Goal: Task Accomplishment & Management: Use online tool/utility

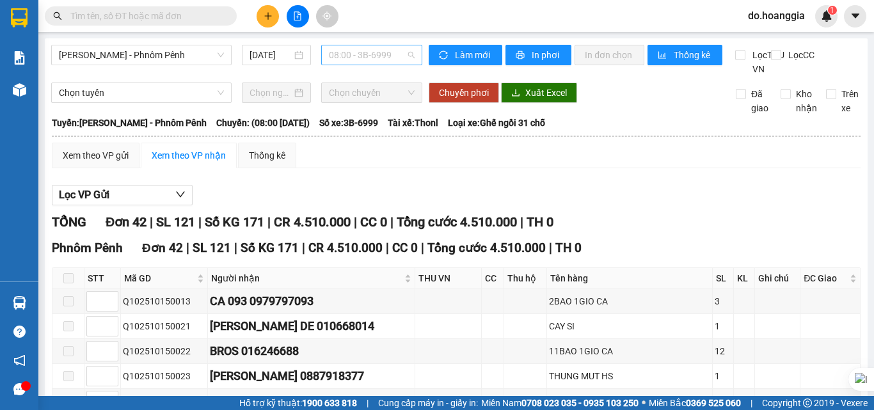
click at [381, 49] on span "08:00 - 3B-6999" at bounding box center [372, 54] width 86 height 19
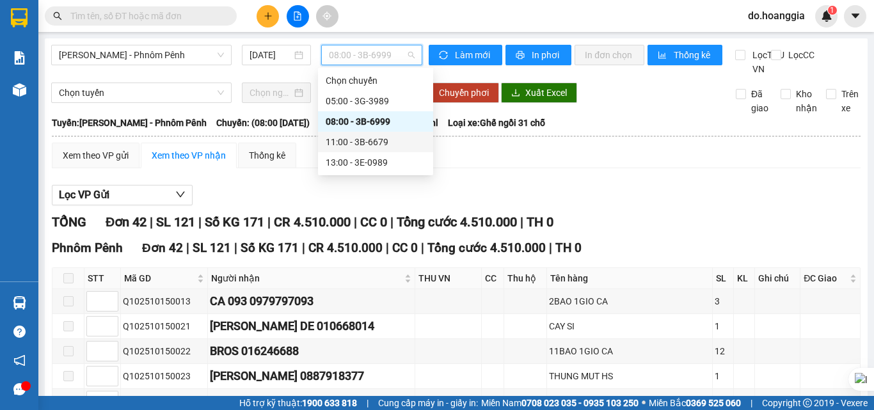
click at [381, 134] on div "11:00 - 3B-6679" at bounding box center [375, 142] width 115 height 20
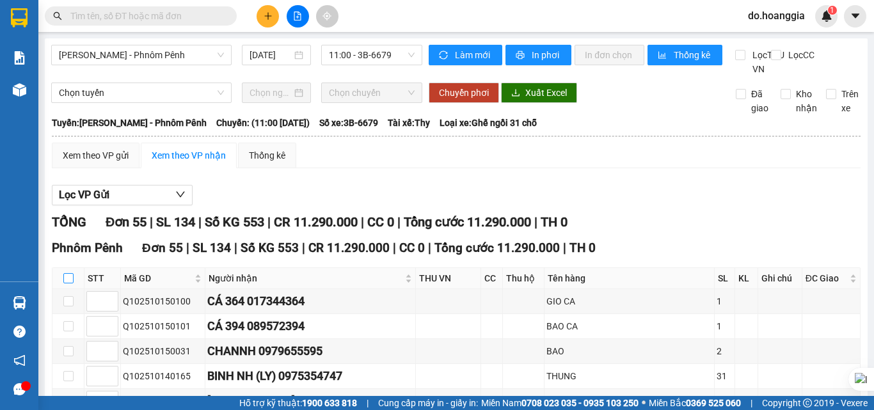
click at [68, 283] on input "checkbox" at bounding box center [68, 278] width 10 height 10
checkbox input "true"
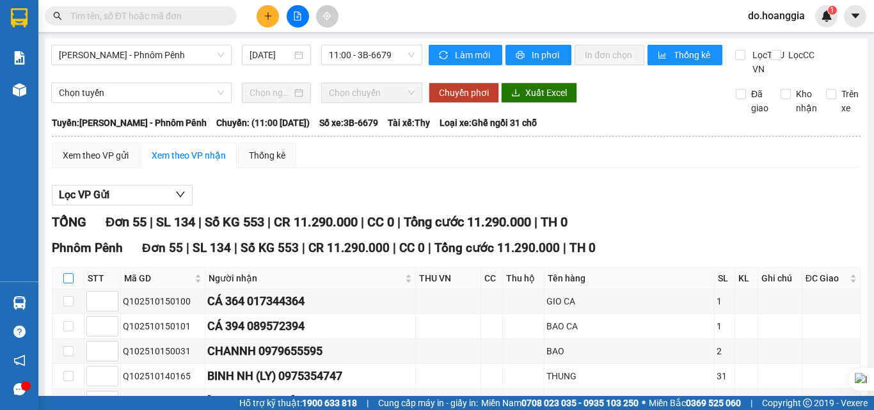
checkbox input "true"
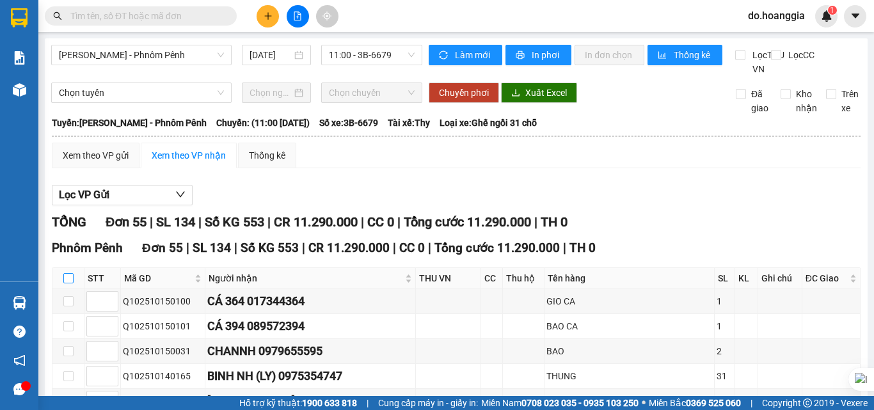
checkbox input "true"
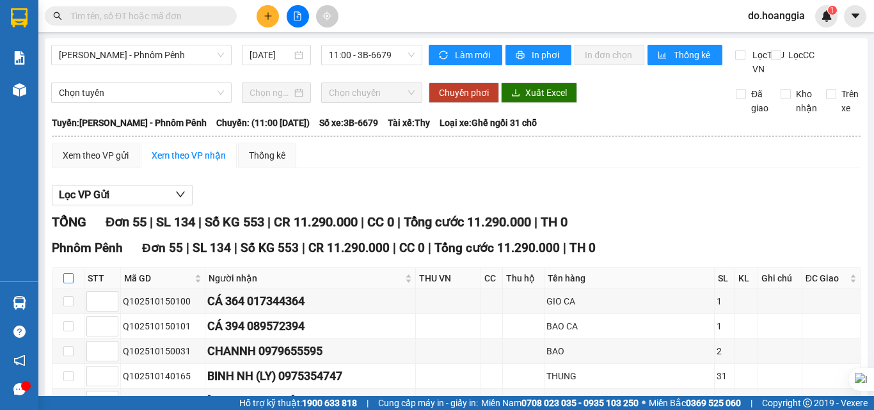
checkbox input "true"
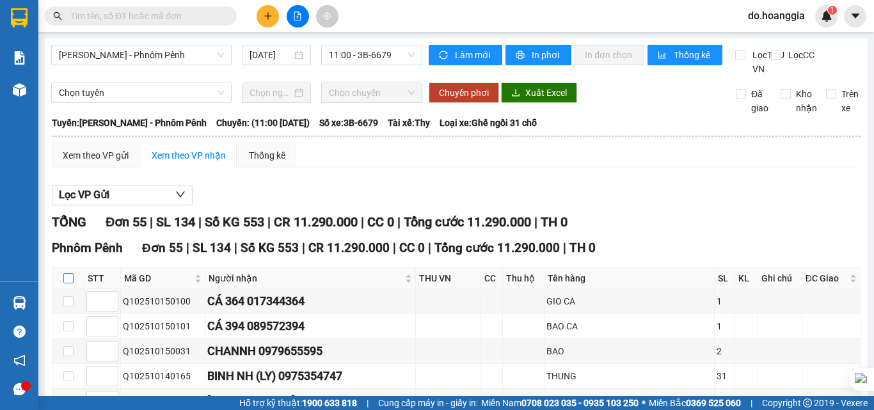
checkbox input "true"
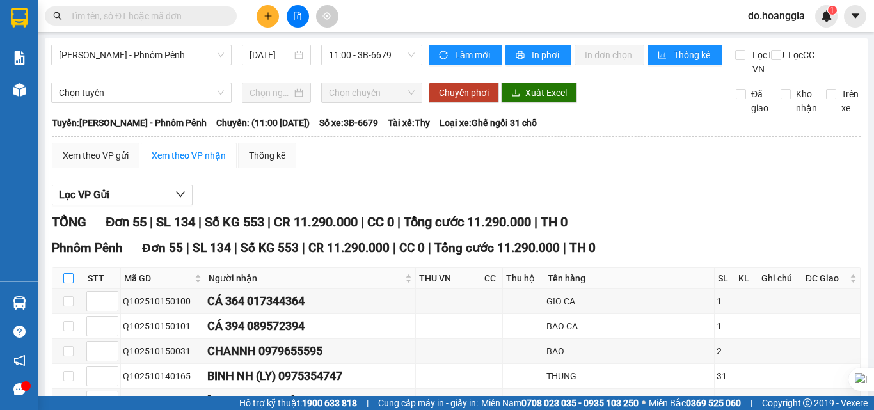
checkbox input "true"
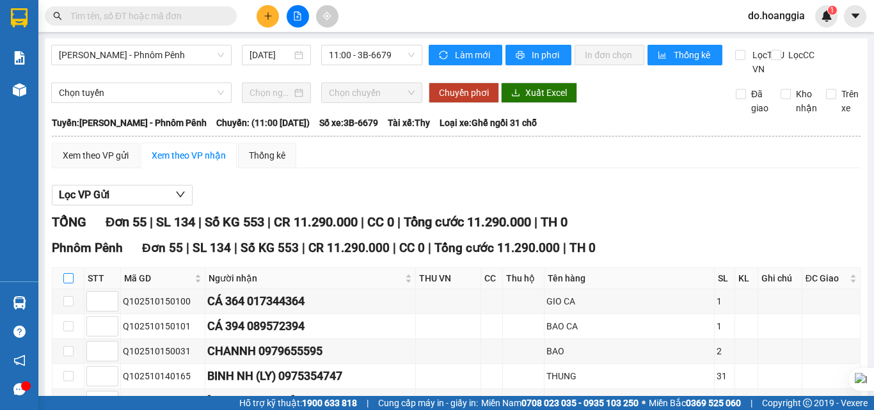
checkbox input "true"
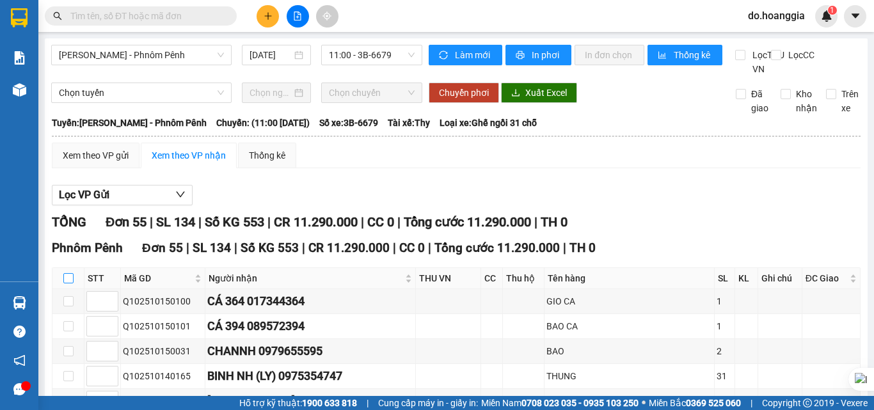
checkbox input "true"
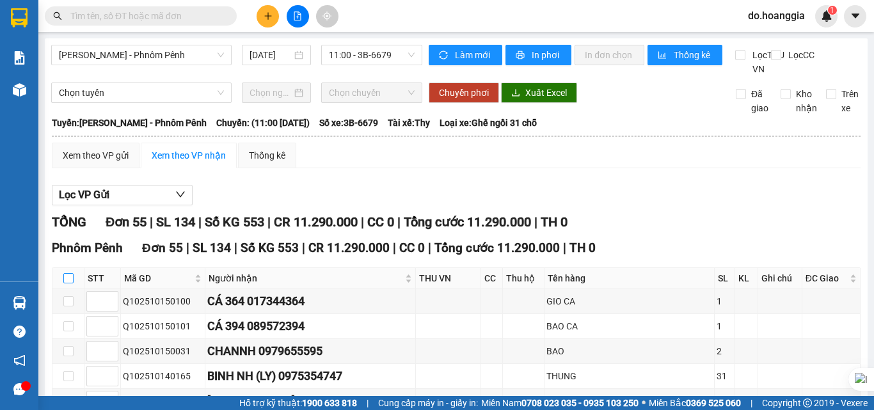
checkbox input "true"
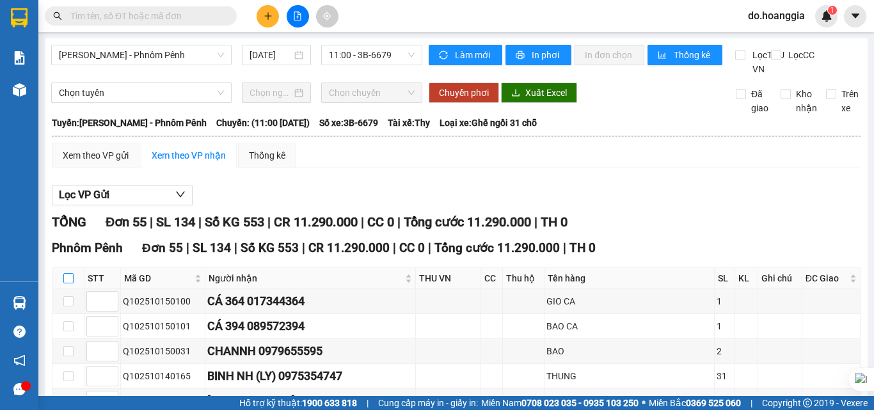
checkbox input "true"
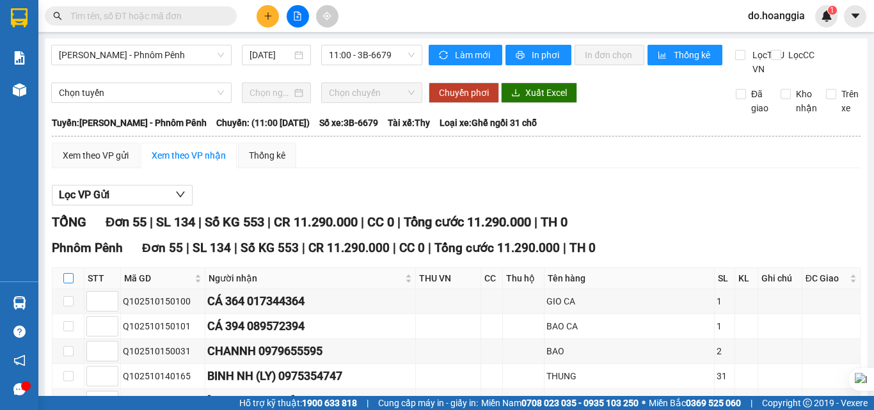
checkbox input "true"
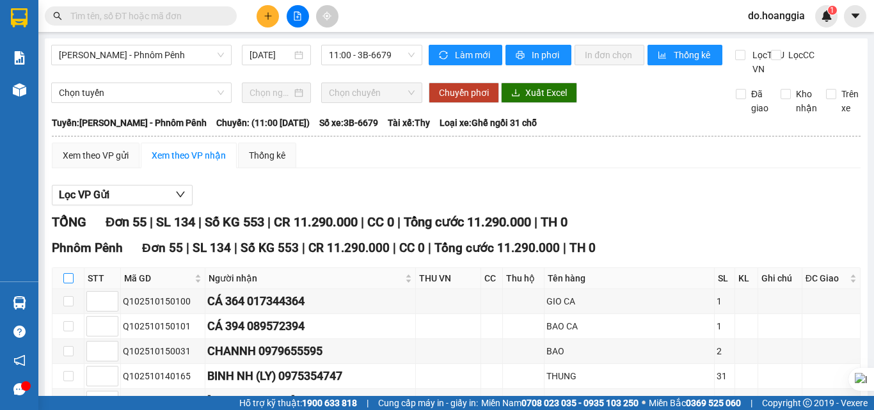
checkbox input "true"
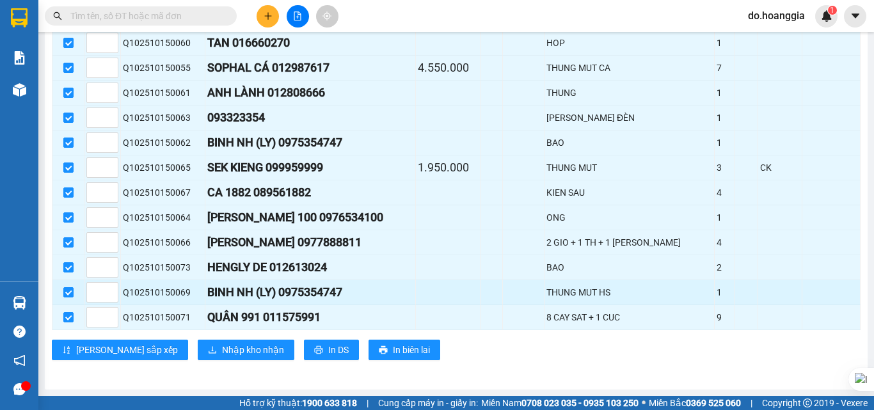
scroll to position [1345, 0]
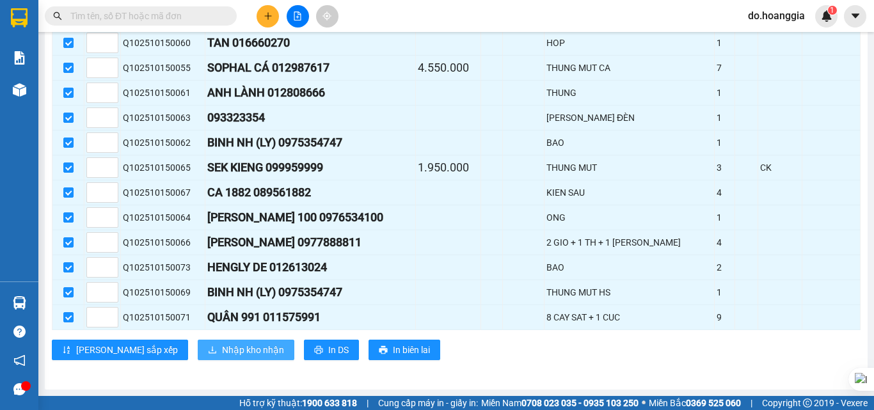
click at [222, 354] on span "Nhập kho nhận" at bounding box center [253, 350] width 62 height 14
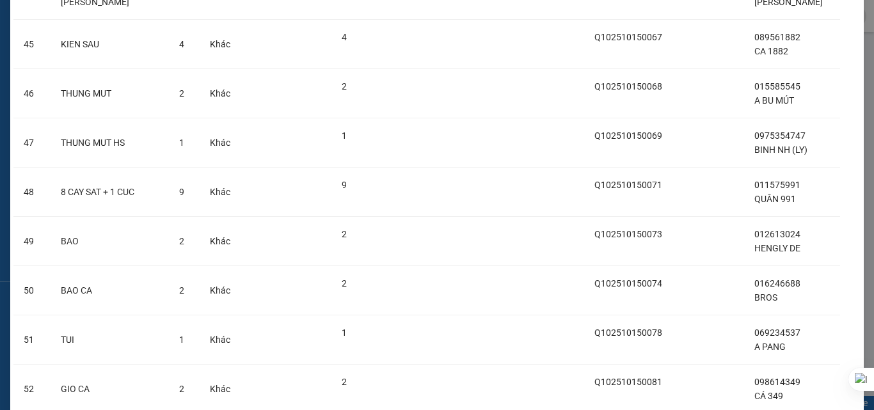
scroll to position [2402, 0]
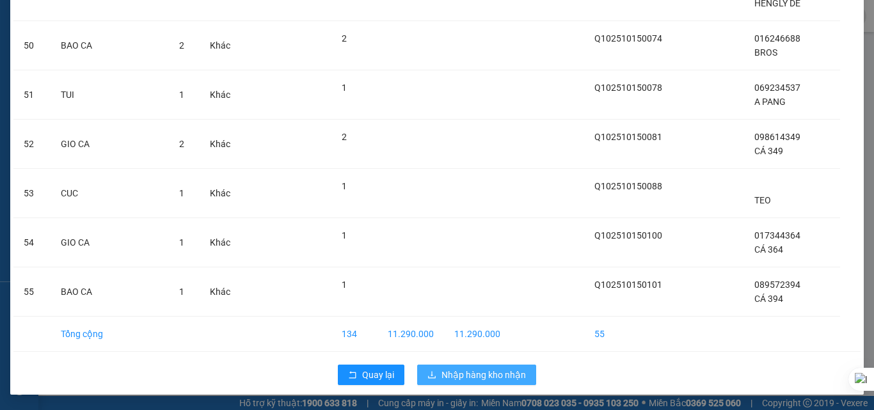
click at [461, 370] on span "Nhập hàng kho nhận" at bounding box center [483, 375] width 84 height 14
